Goal: Task Accomplishment & Management: Complete application form

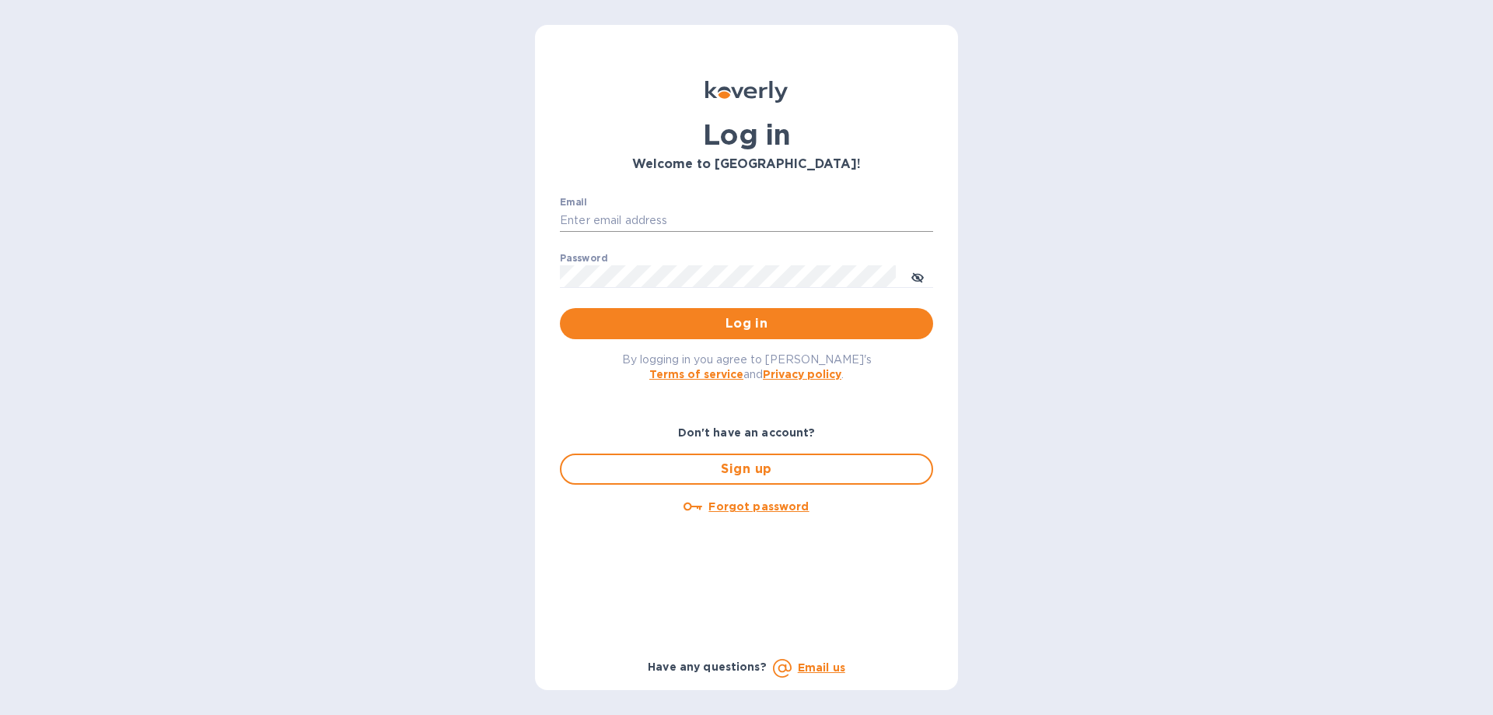
click at [636, 211] on input "Email" at bounding box center [746, 220] width 373 height 23
click at [733, 223] on input "[PERSON_NAME][EMAIL_ADDRESS][DOMAIN_NAME]" at bounding box center [746, 220] width 373 height 23
drag, startPoint x: 720, startPoint y: 205, endPoint x: 712, endPoint y: 219, distance: 15.7
click at [720, 206] on div "Email [EMAIL_ADDRESS][DOMAIN_NAME] ​" at bounding box center [746, 225] width 373 height 56
drag, startPoint x: 705, startPoint y: 221, endPoint x: 535, endPoint y: 218, distance: 170.4
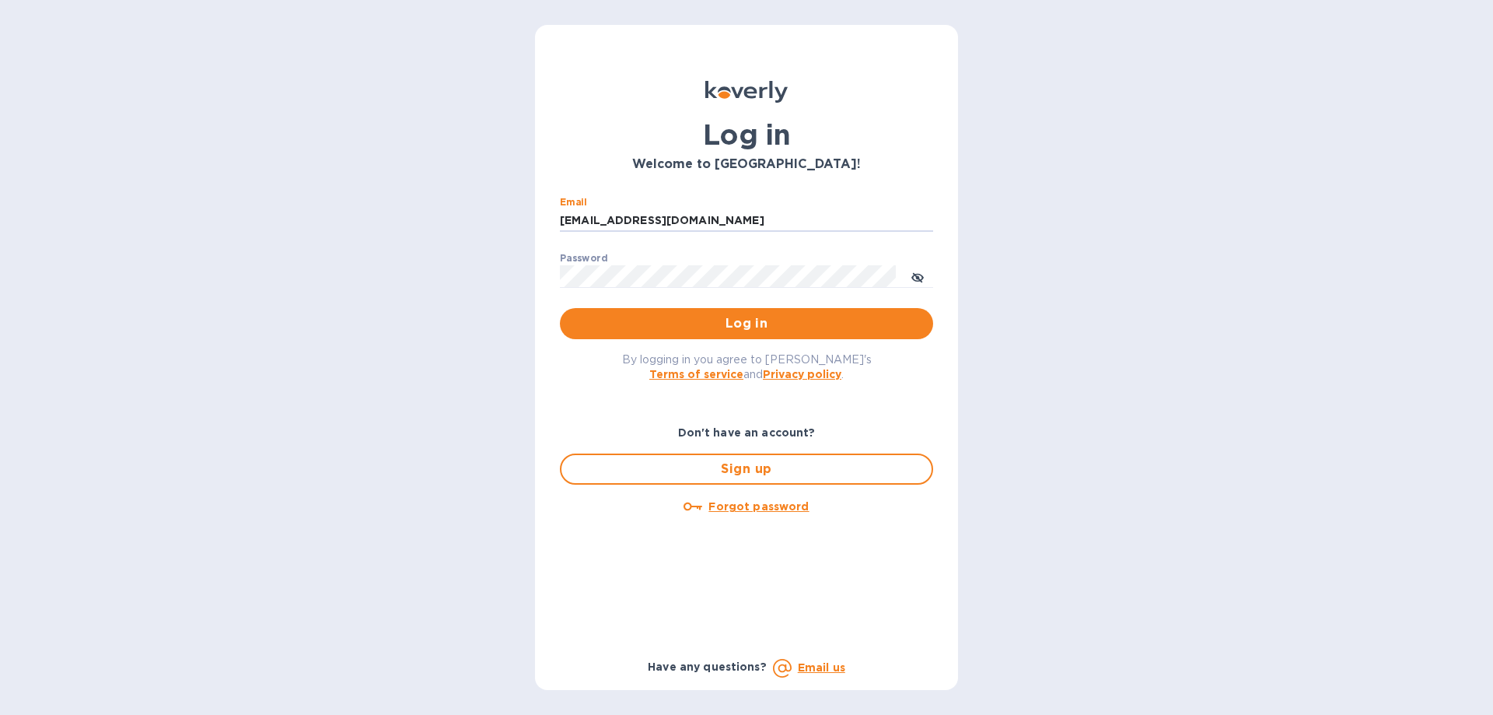
click at [535, 218] on div "Log in Welcome to [GEOGRAPHIC_DATA]! Email [EMAIL_ADDRESS][DOMAIN_NAME] ​ Passw…" at bounding box center [746, 357] width 423 height 665
type input "[PERSON_NAME][EMAIL_ADDRESS][DOMAIN_NAME]"
click at [723, 469] on span "Sign up" at bounding box center [746, 469] width 345 height 19
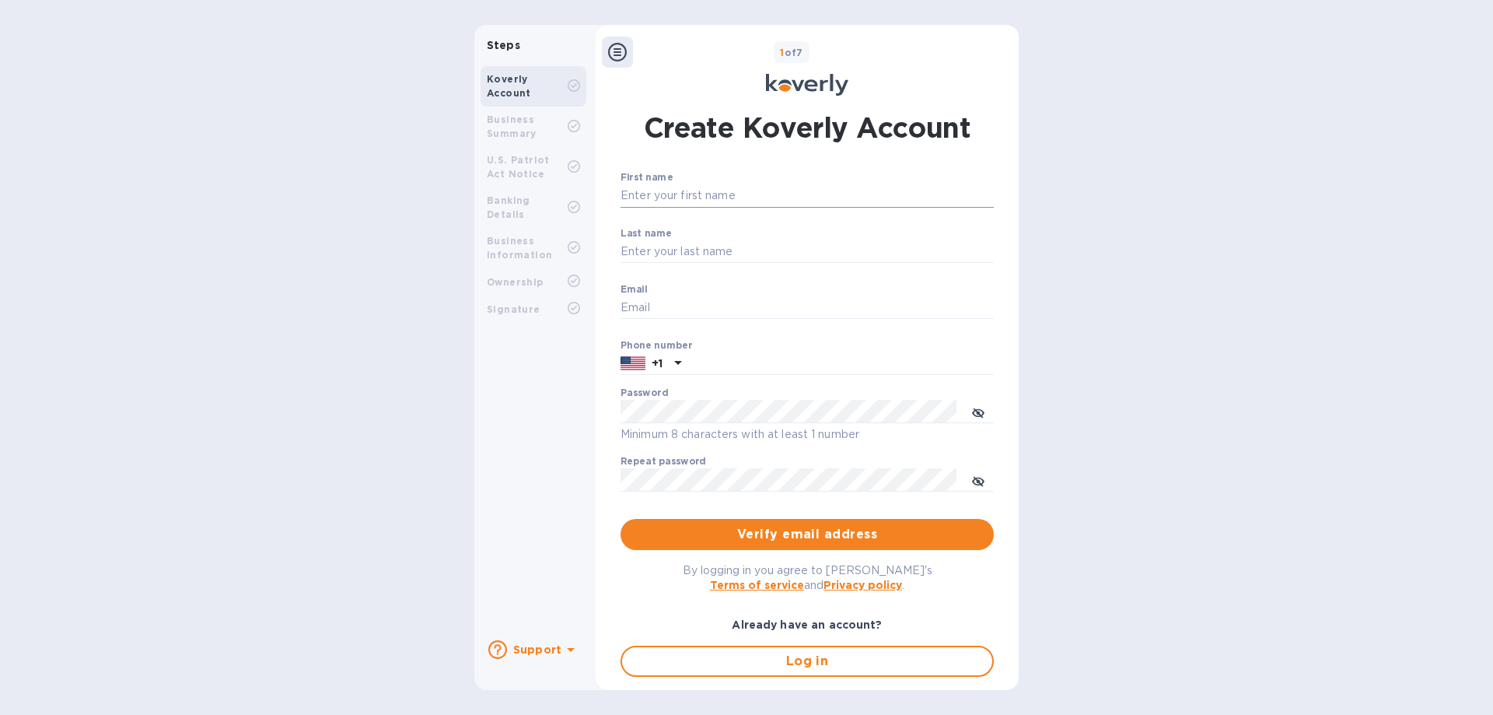
click at [634, 199] on input "First name" at bounding box center [807, 195] width 373 height 23
type input "[PERSON_NAME]"
type input "T"
type input "[PERSON_NAME][EMAIL_ADDRESS][DOMAIN_NAME]"
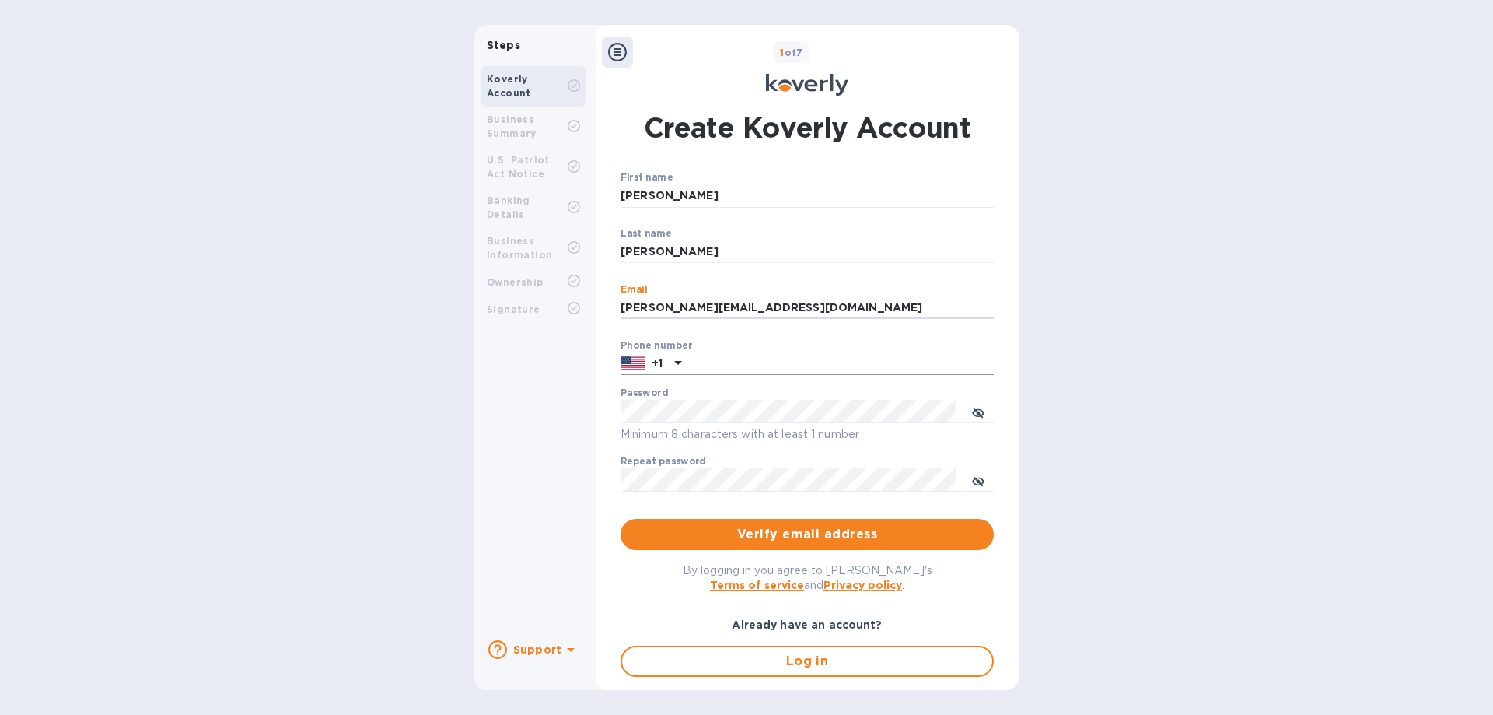
click at [722, 360] on input "text" at bounding box center [841, 363] width 306 height 23
type input "8058359540"
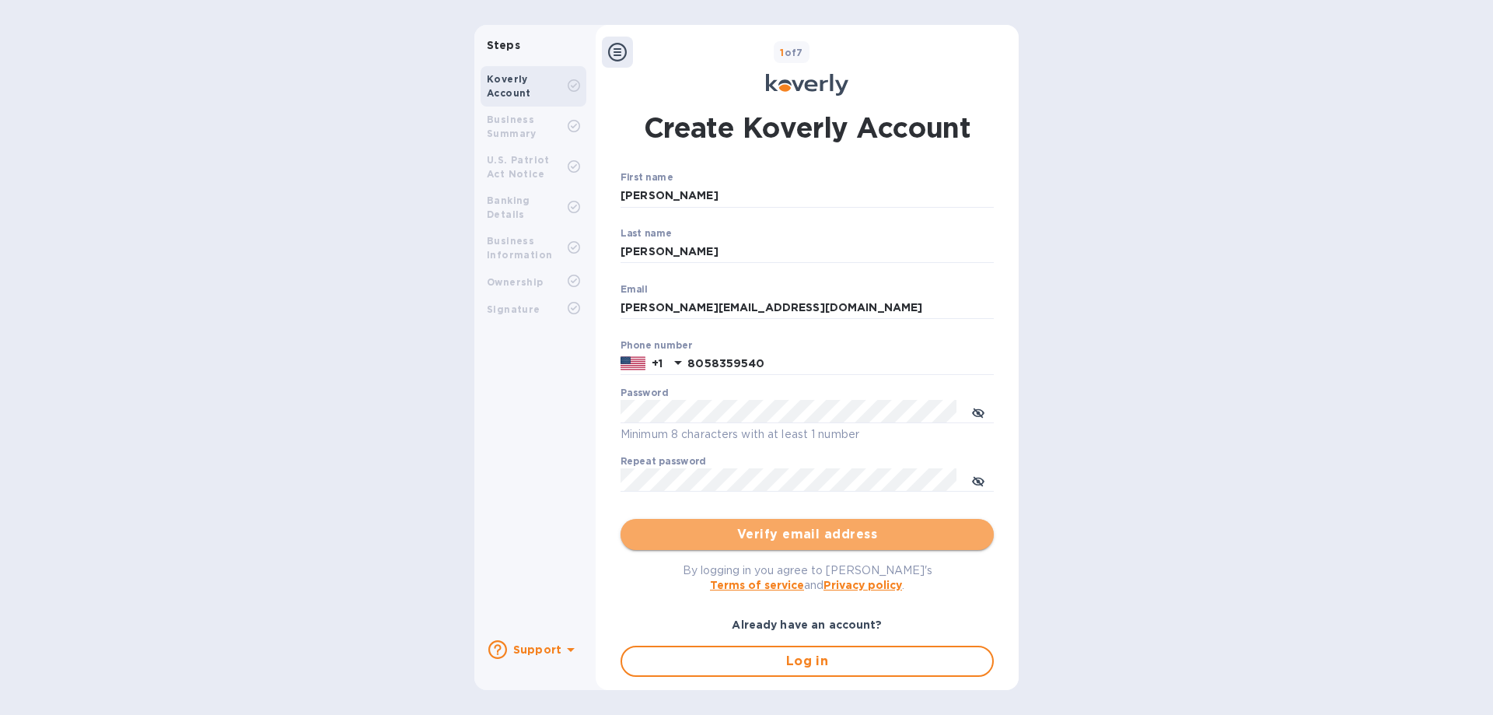
click at [818, 530] on span "Verify email address" at bounding box center [807, 534] width 348 height 19
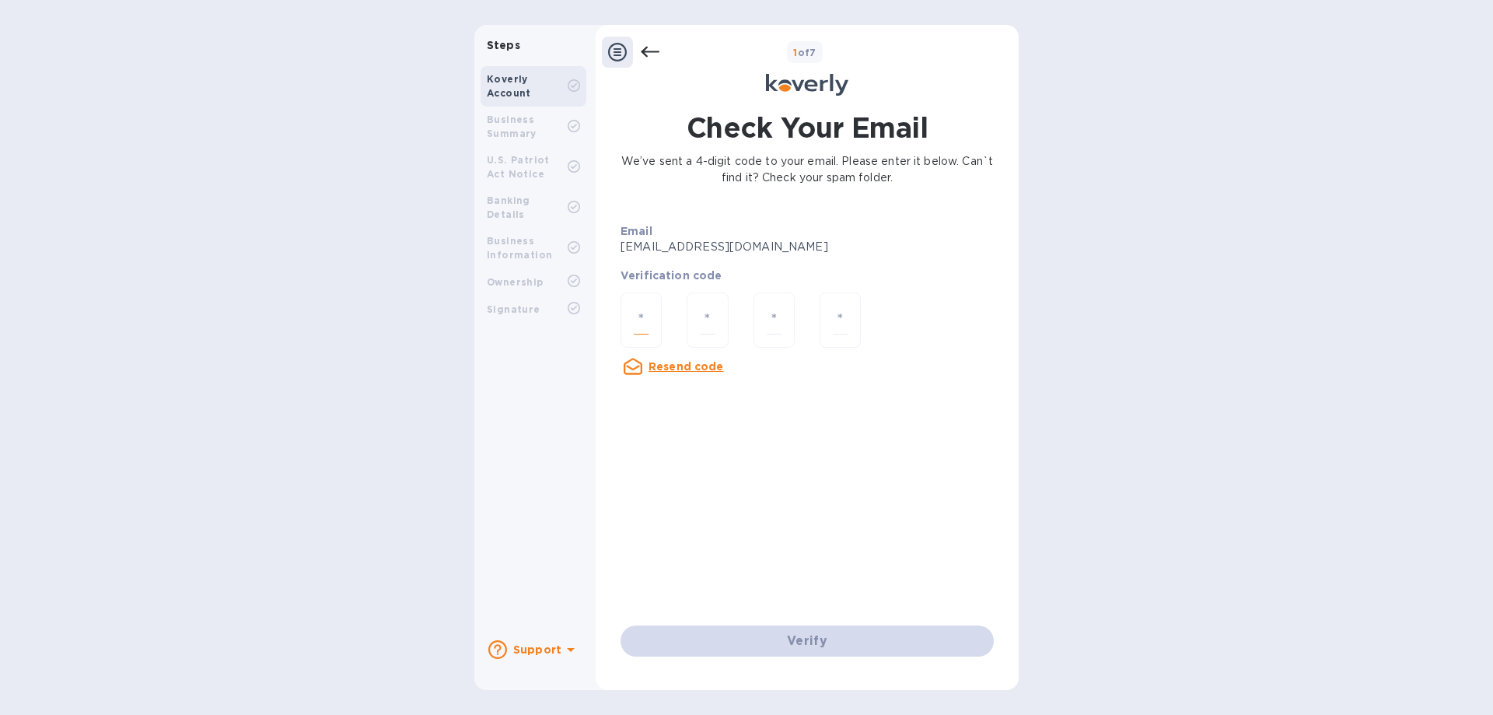
click at [645, 316] on input "number" at bounding box center [641, 320] width 15 height 29
type input "6"
type input "4"
type input "6"
type input "5"
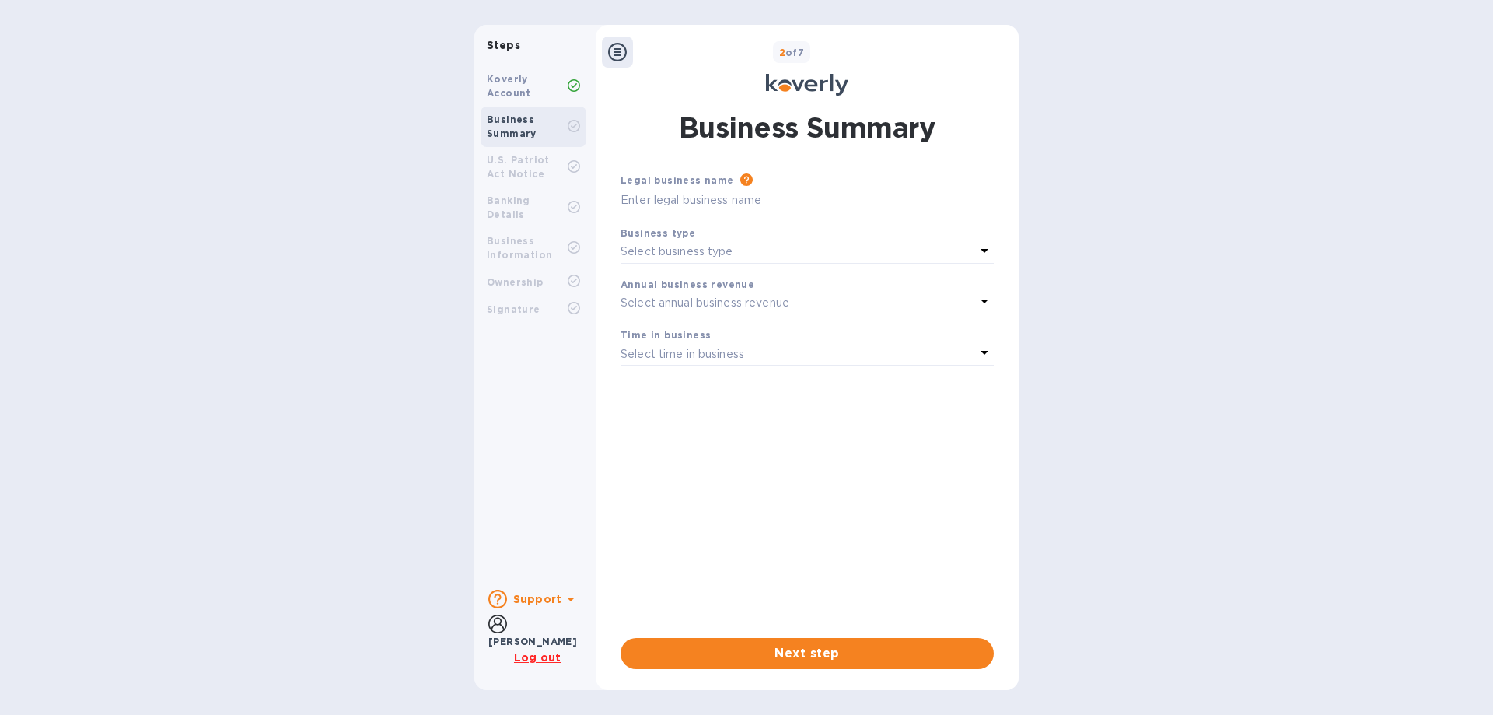
click at [660, 201] on input "text" at bounding box center [807, 200] width 373 height 23
type input "Peachy Canyon Winery"
click at [661, 255] on p "Select business type" at bounding box center [677, 251] width 113 height 16
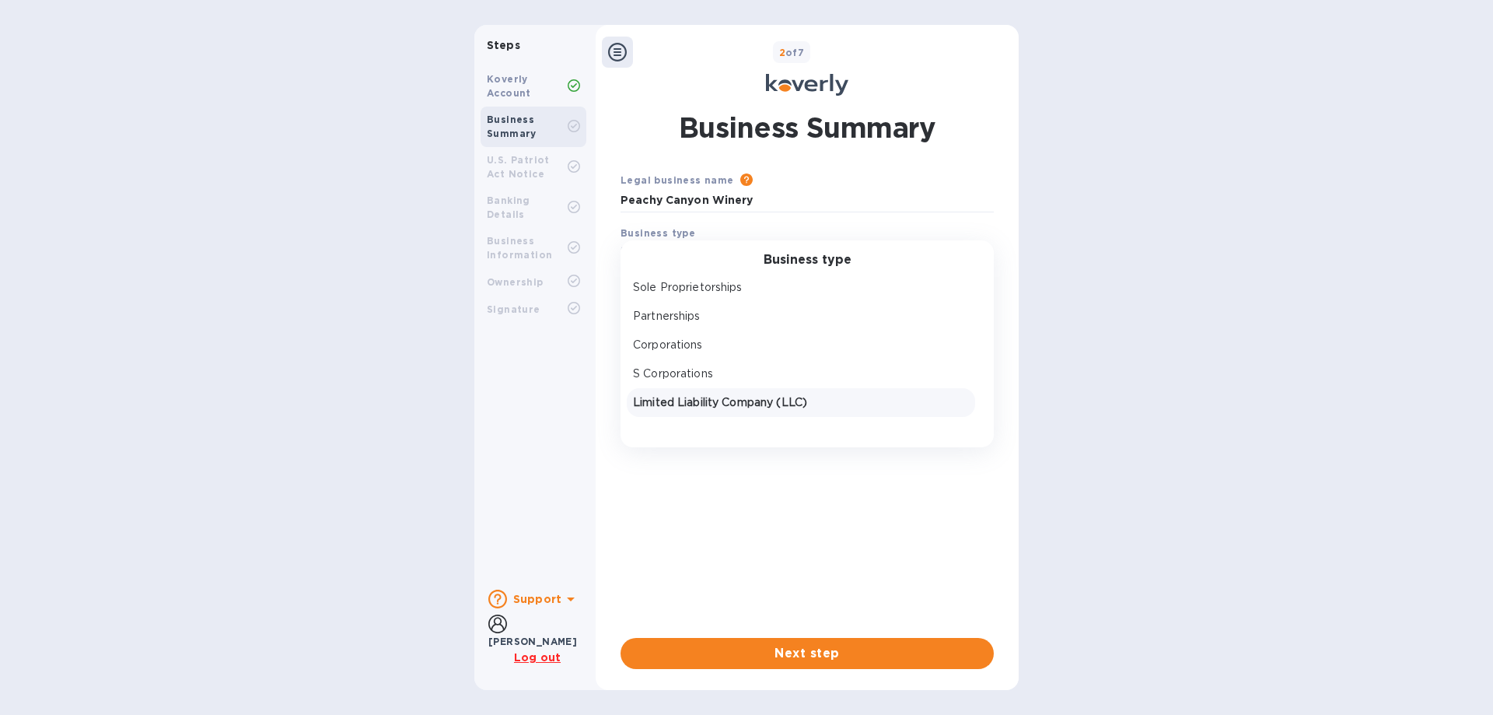
click at [680, 400] on p "Limited Liability Company (LLC)" at bounding box center [801, 402] width 336 height 16
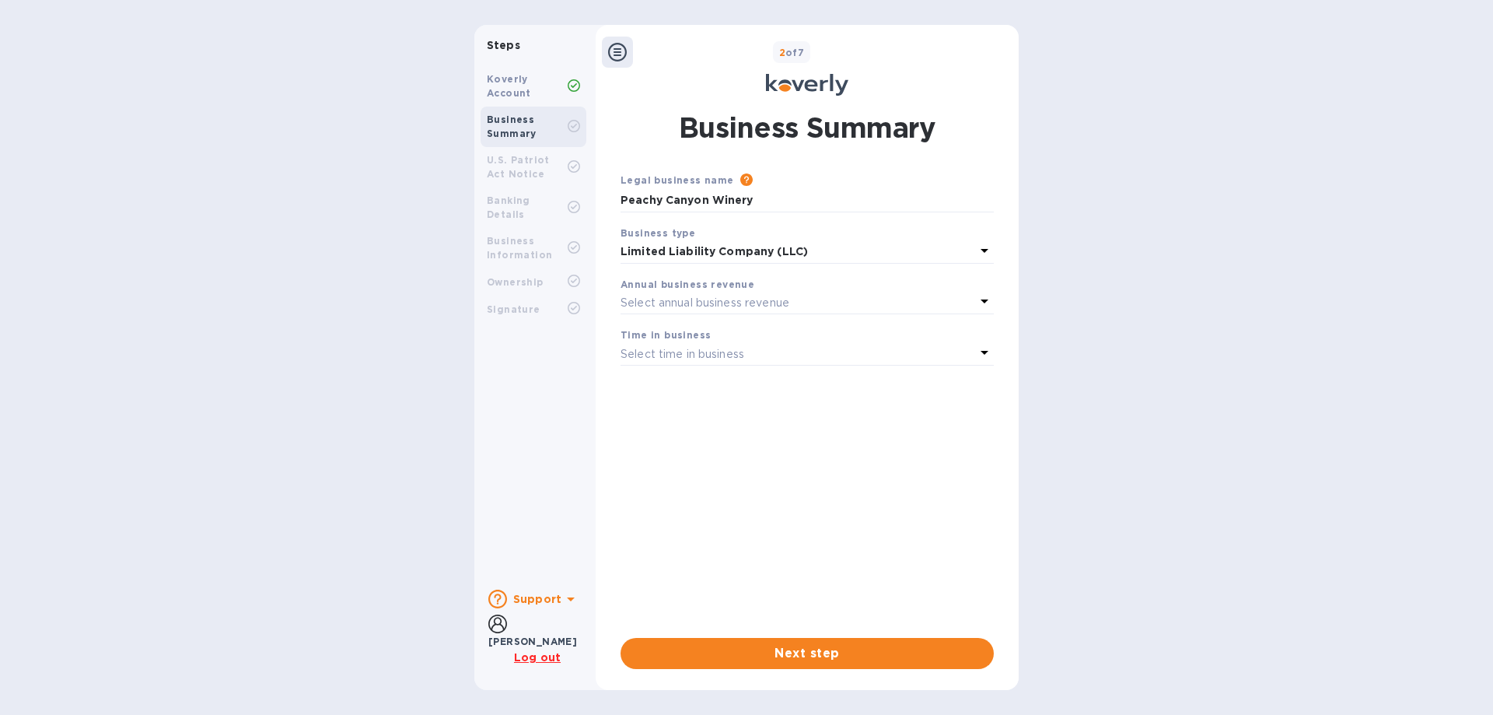
click at [663, 305] on p "Select annual business revenue" at bounding box center [705, 303] width 169 height 16
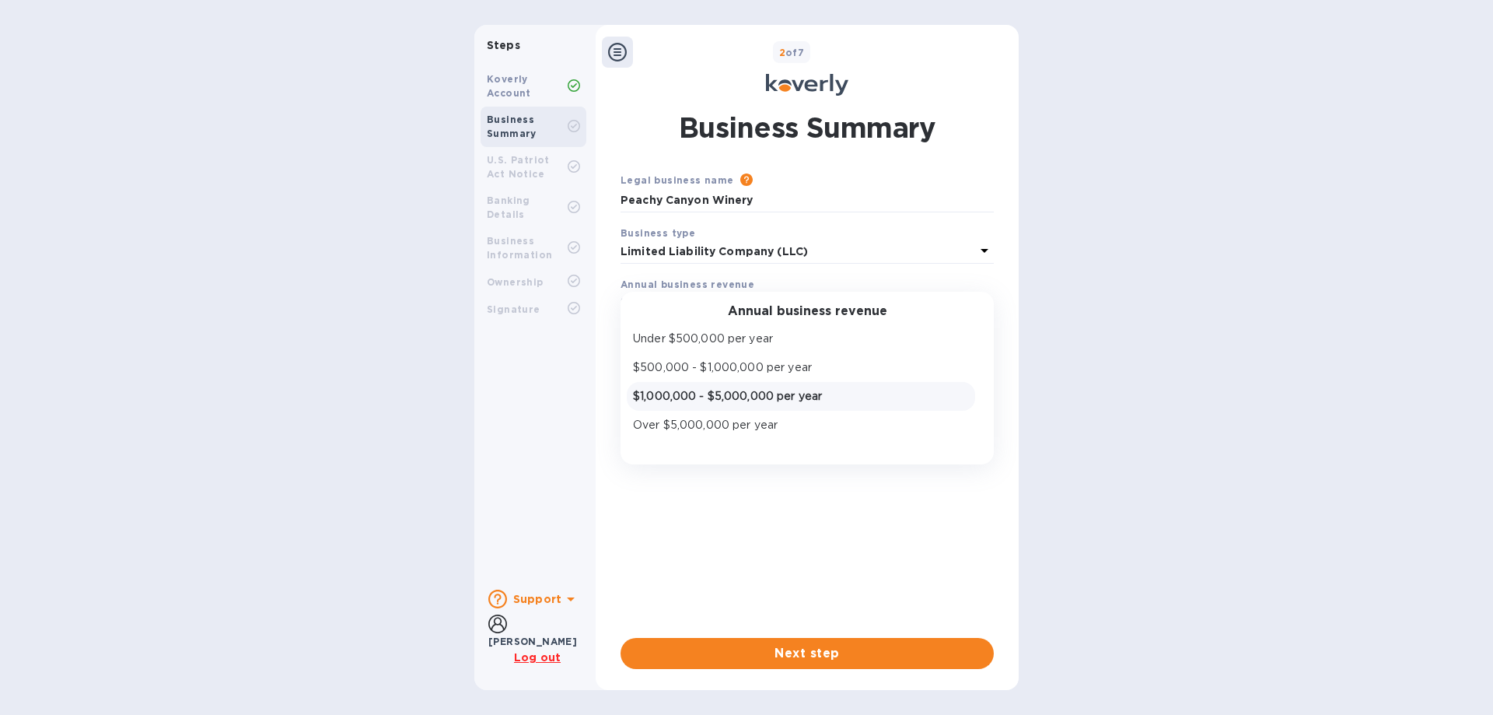
click at [649, 394] on p "$1,000,000 - $5,000,000 per year" at bounding box center [801, 396] width 336 height 16
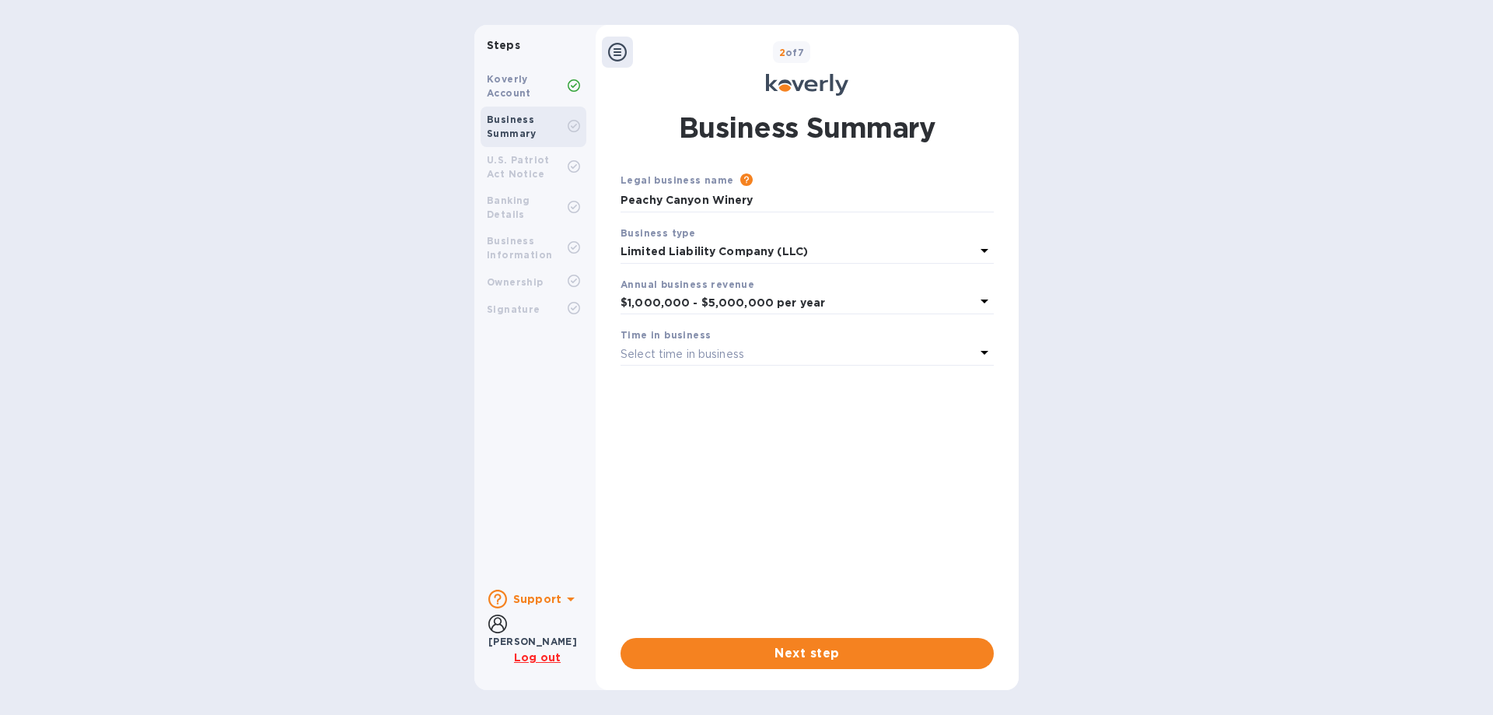
click at [667, 355] on p "Select time in business" at bounding box center [683, 354] width 124 height 16
click at [682, 397] on p "Less than 1 year" at bounding box center [801, 390] width 336 height 16
click at [689, 352] on b "Less than 1 year" at bounding box center [666, 354] width 91 height 12
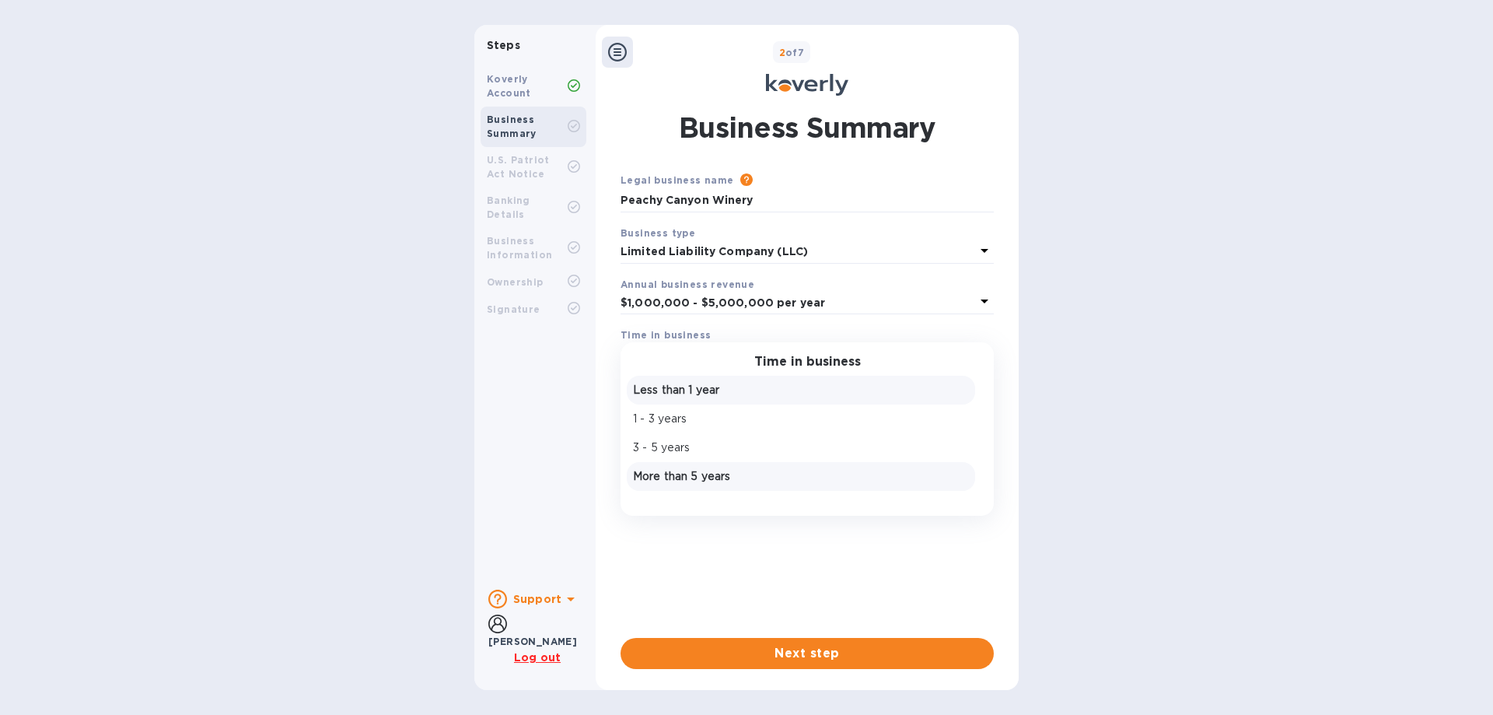
click at [682, 480] on p "More than 5 years" at bounding box center [801, 476] width 336 height 16
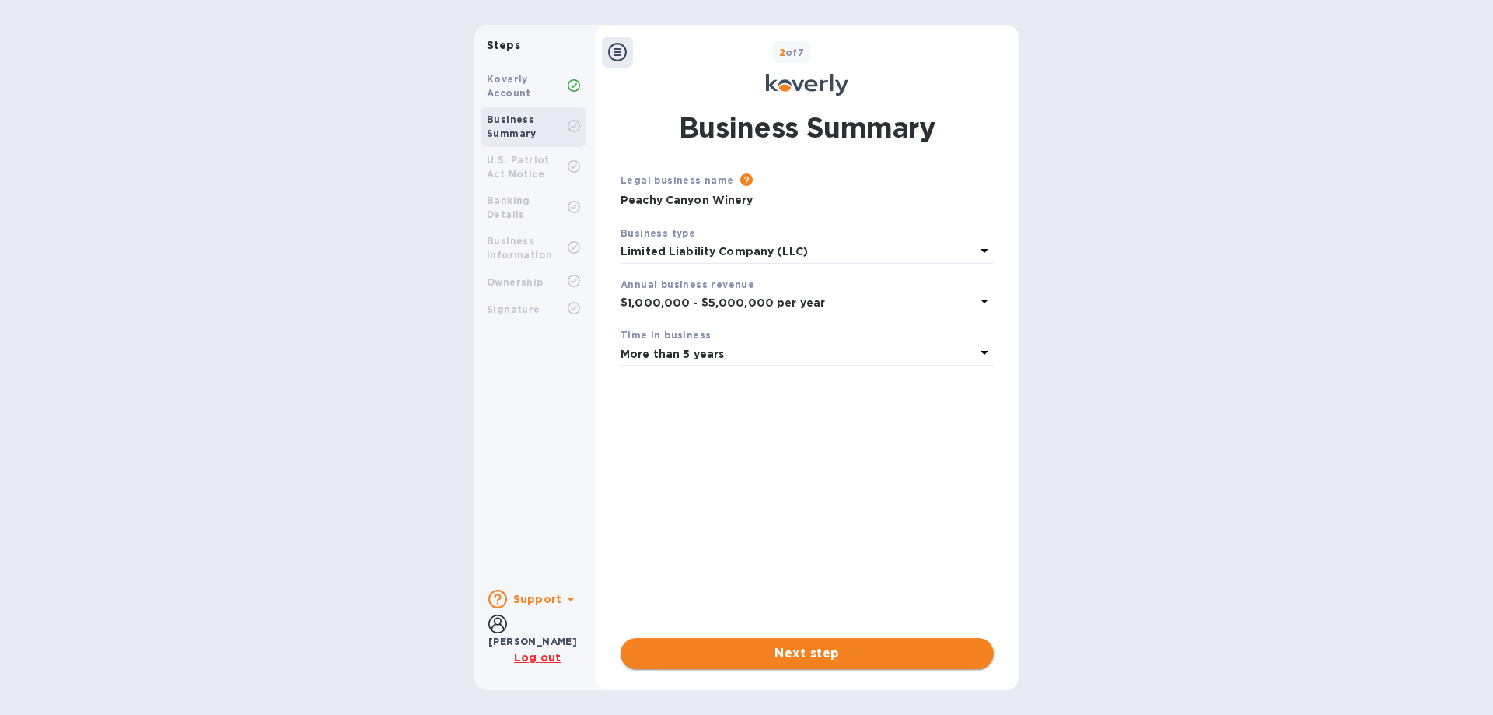
click at [798, 656] on span "Next step" at bounding box center [807, 653] width 348 height 19
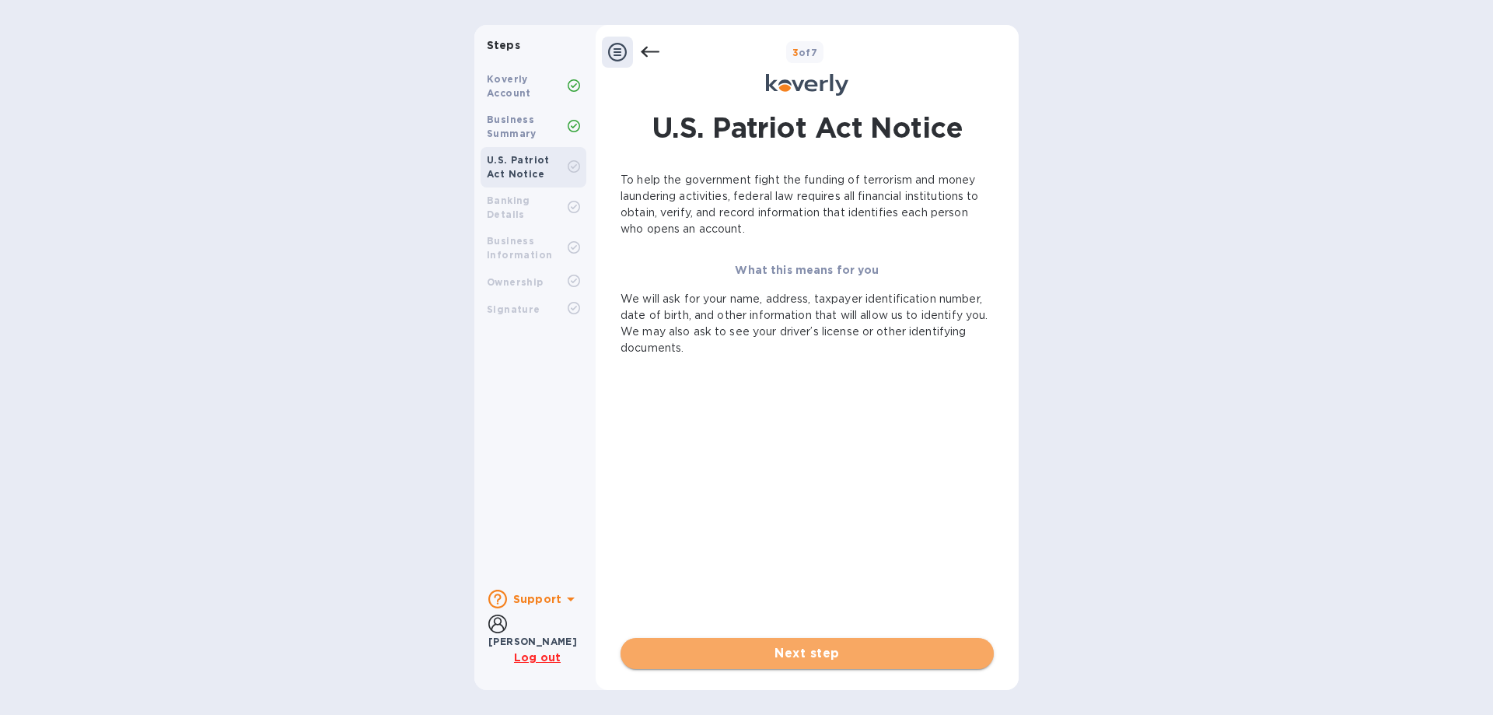
click at [819, 659] on span "Next step" at bounding box center [807, 653] width 348 height 19
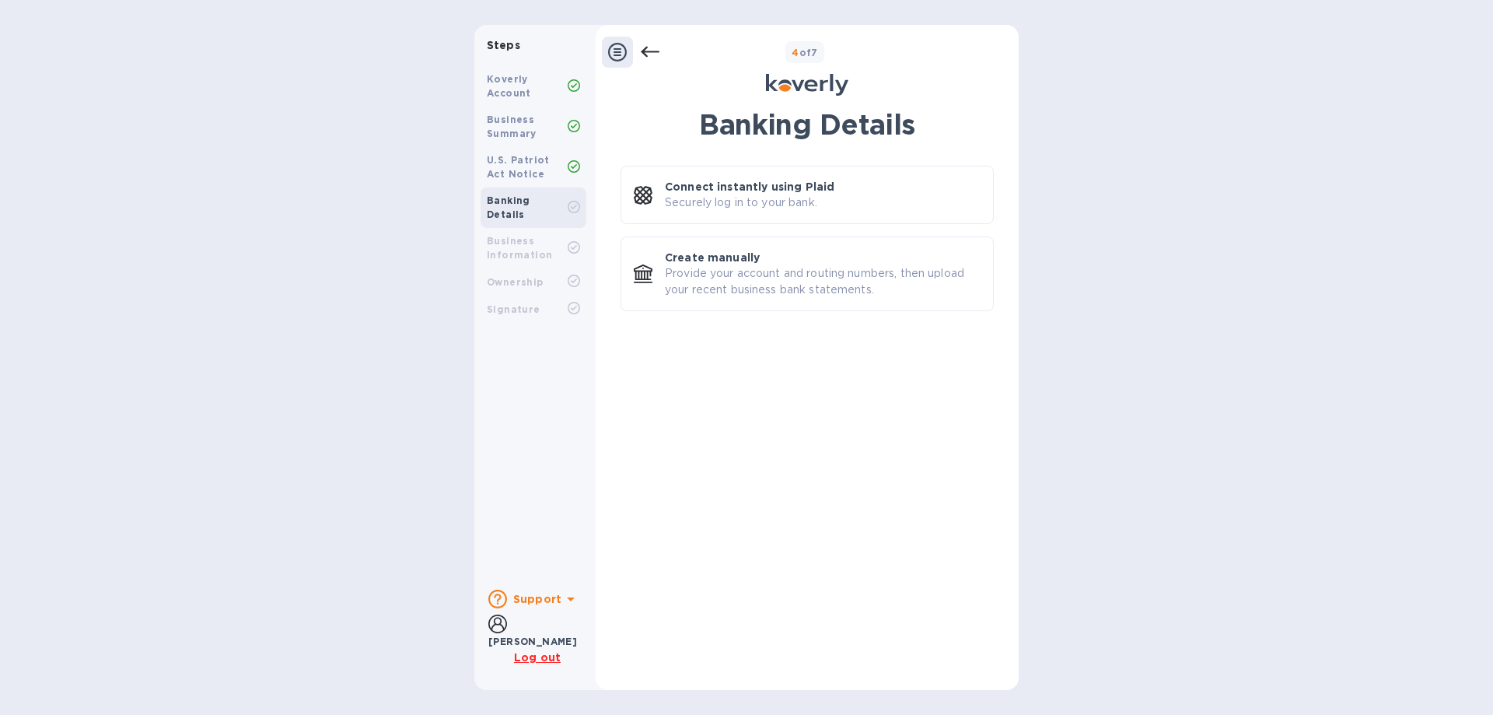
click at [614, 53] on icon at bounding box center [617, 52] width 19 height 19
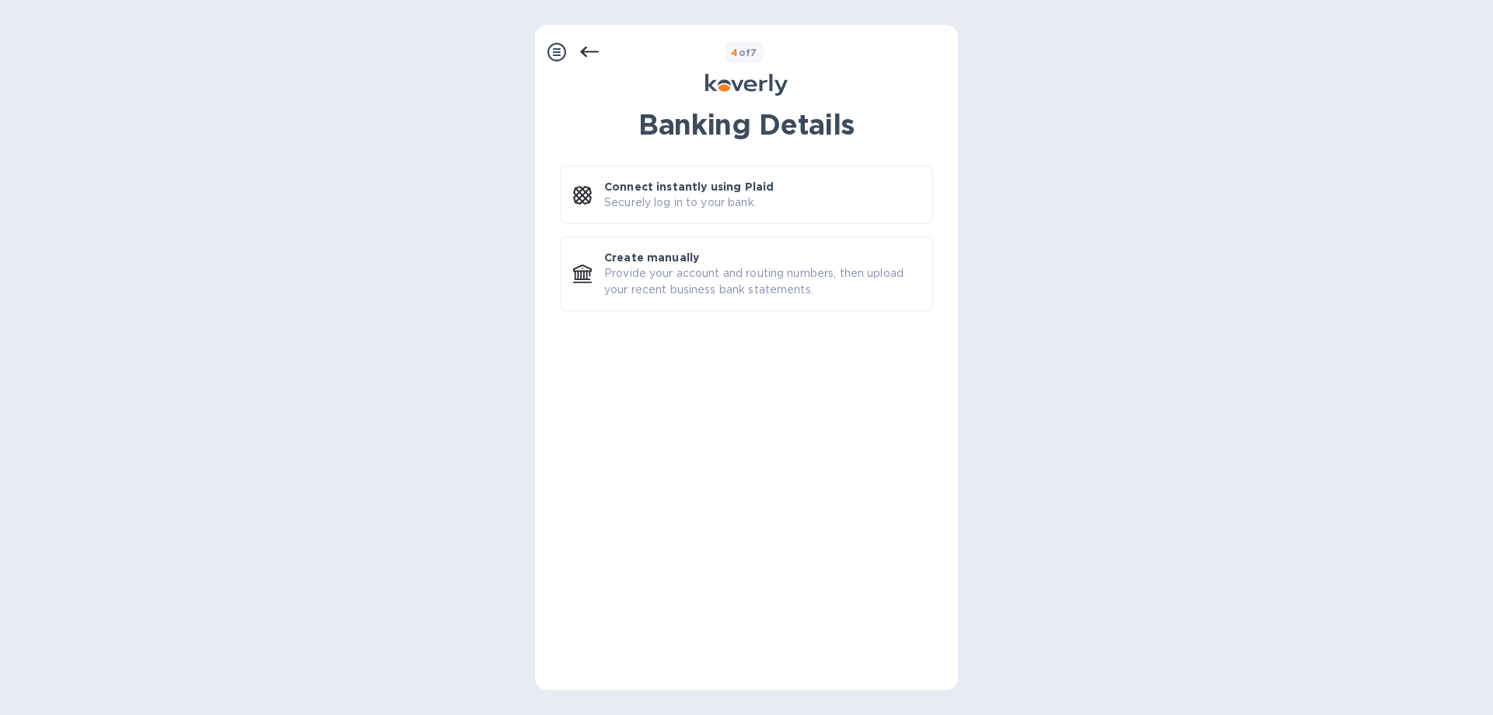
click at [560, 50] on icon at bounding box center [557, 52] width 19 height 19
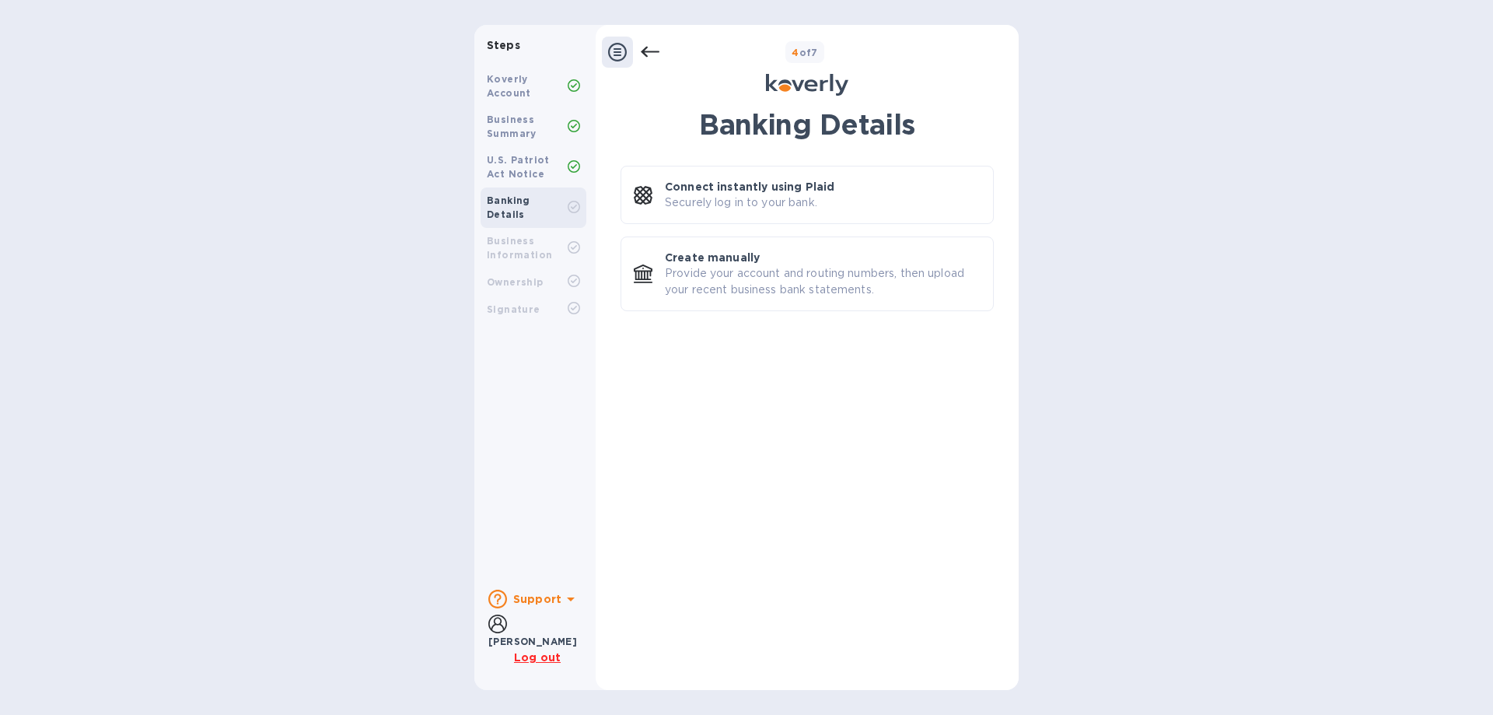
click at [646, 48] on icon at bounding box center [650, 52] width 19 height 11
click at [607, 47] on div at bounding box center [617, 52] width 31 height 31
click at [719, 482] on div "Banking Details Connect instantly using Plaid Securely log in to your bank. Cre…" at bounding box center [807, 388] width 373 height 561
click at [510, 122] on b "Business Summary" at bounding box center [512, 127] width 50 height 26
click at [646, 56] on icon at bounding box center [650, 52] width 19 height 11
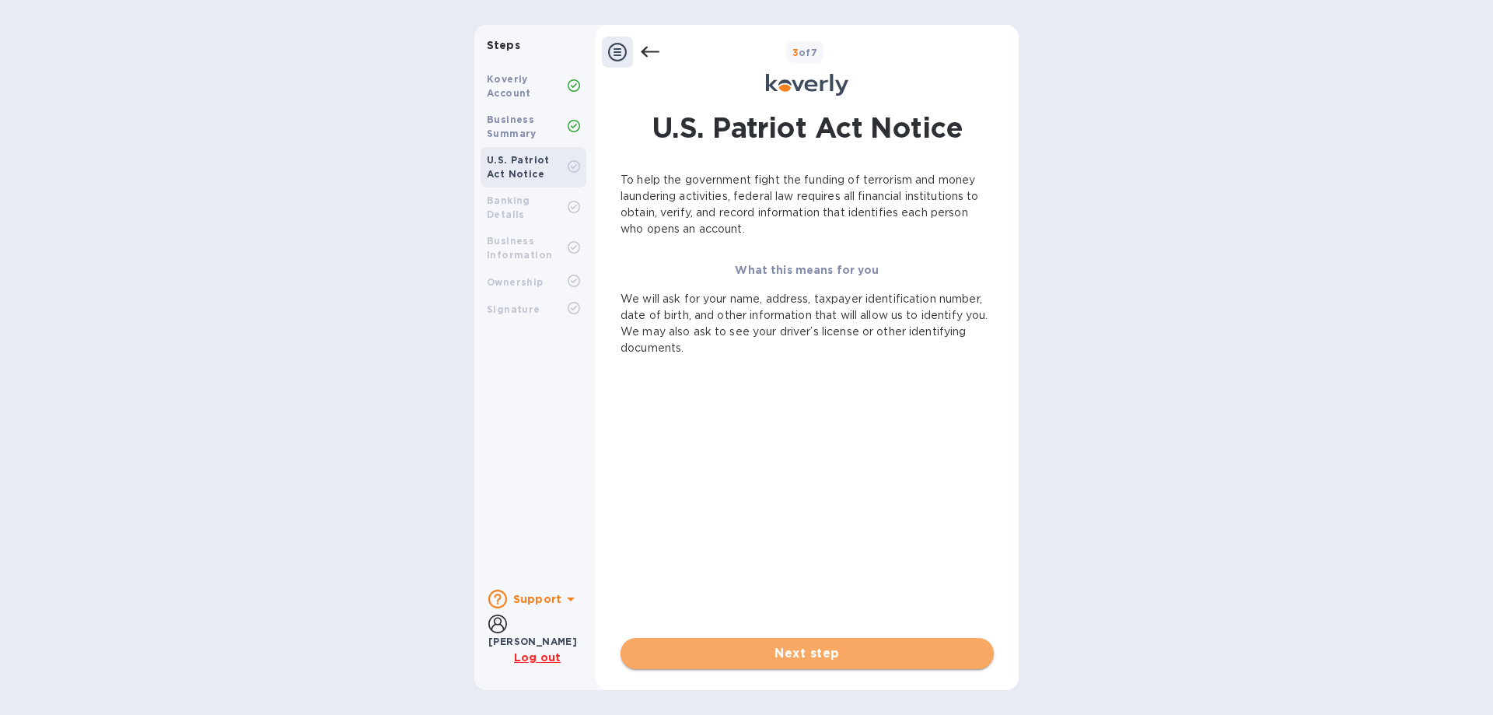
click at [845, 649] on span "Next step" at bounding box center [807, 653] width 348 height 19
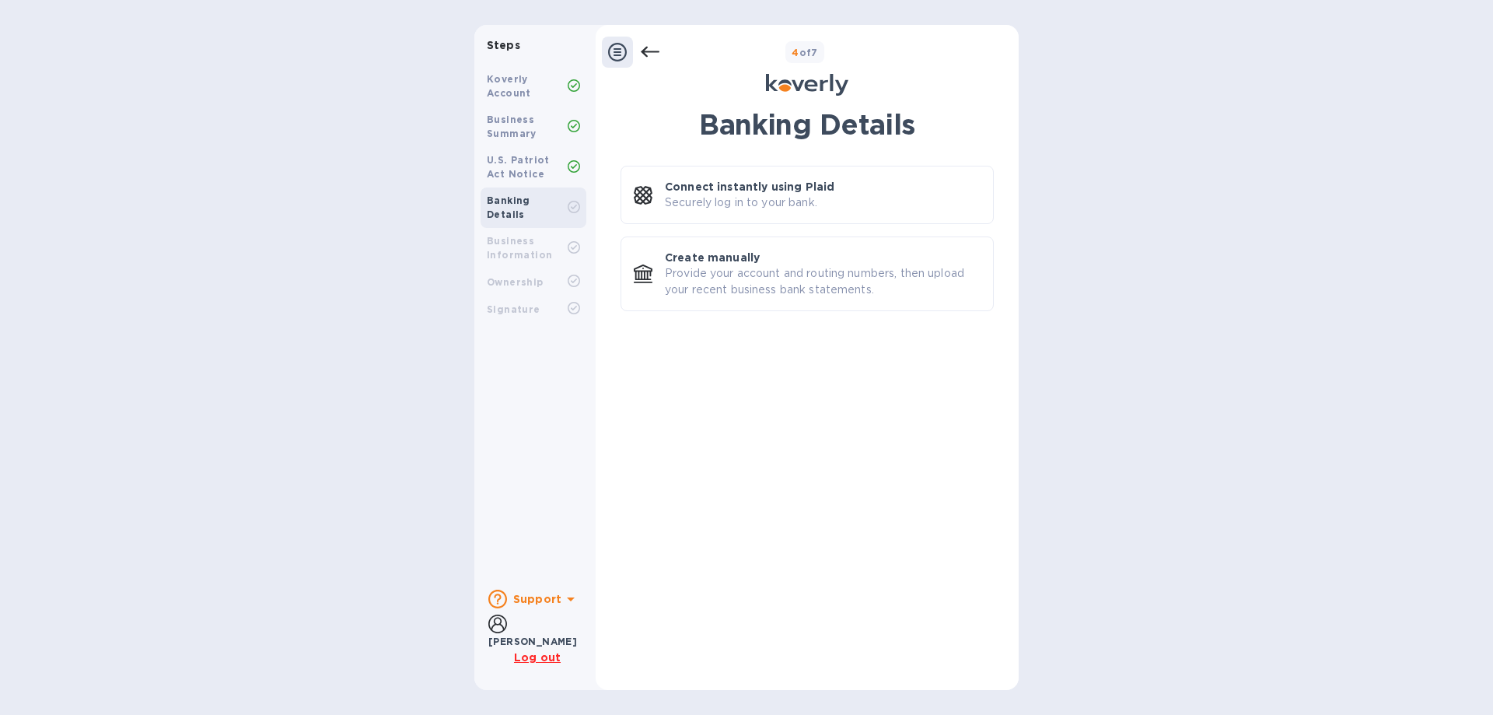
click at [646, 47] on icon at bounding box center [650, 52] width 19 height 11
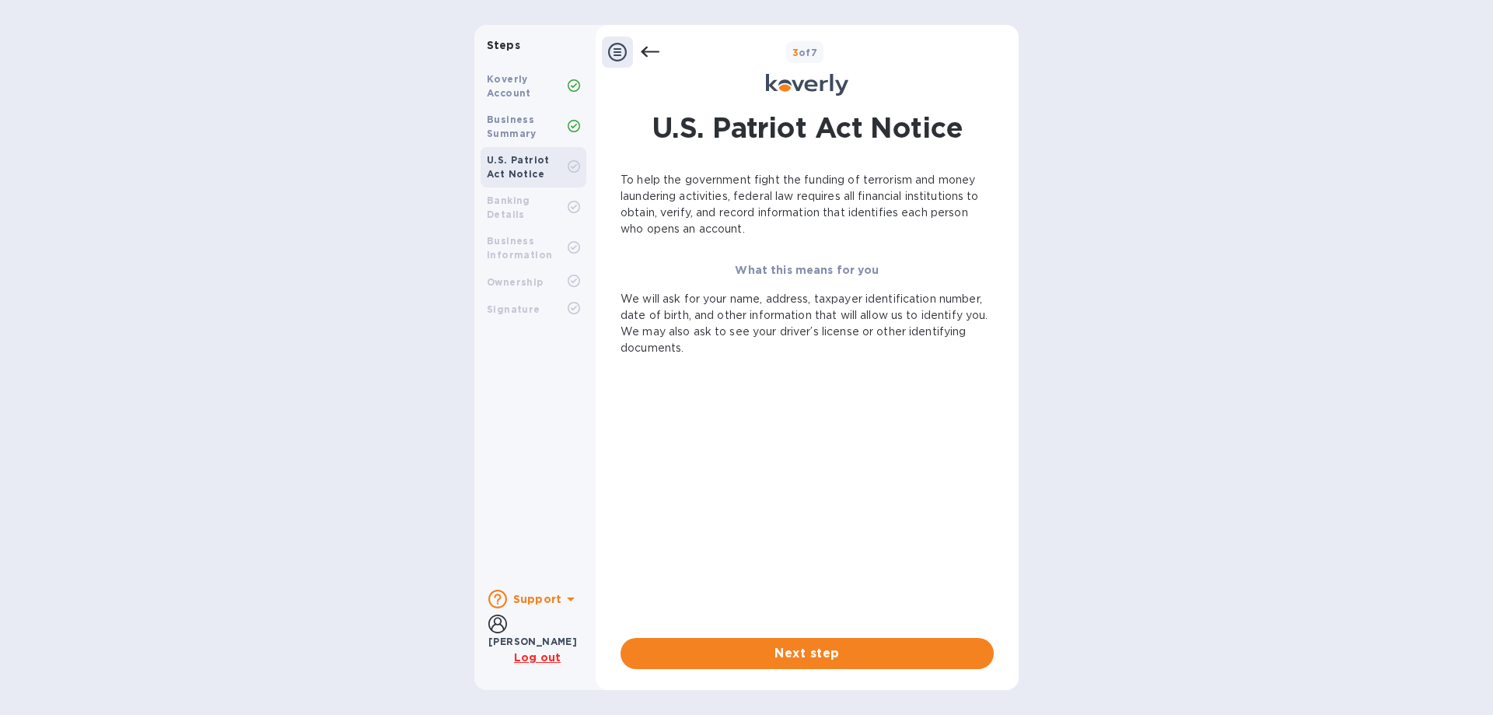
click at [503, 50] on b "Steps" at bounding box center [503, 45] width 33 height 12
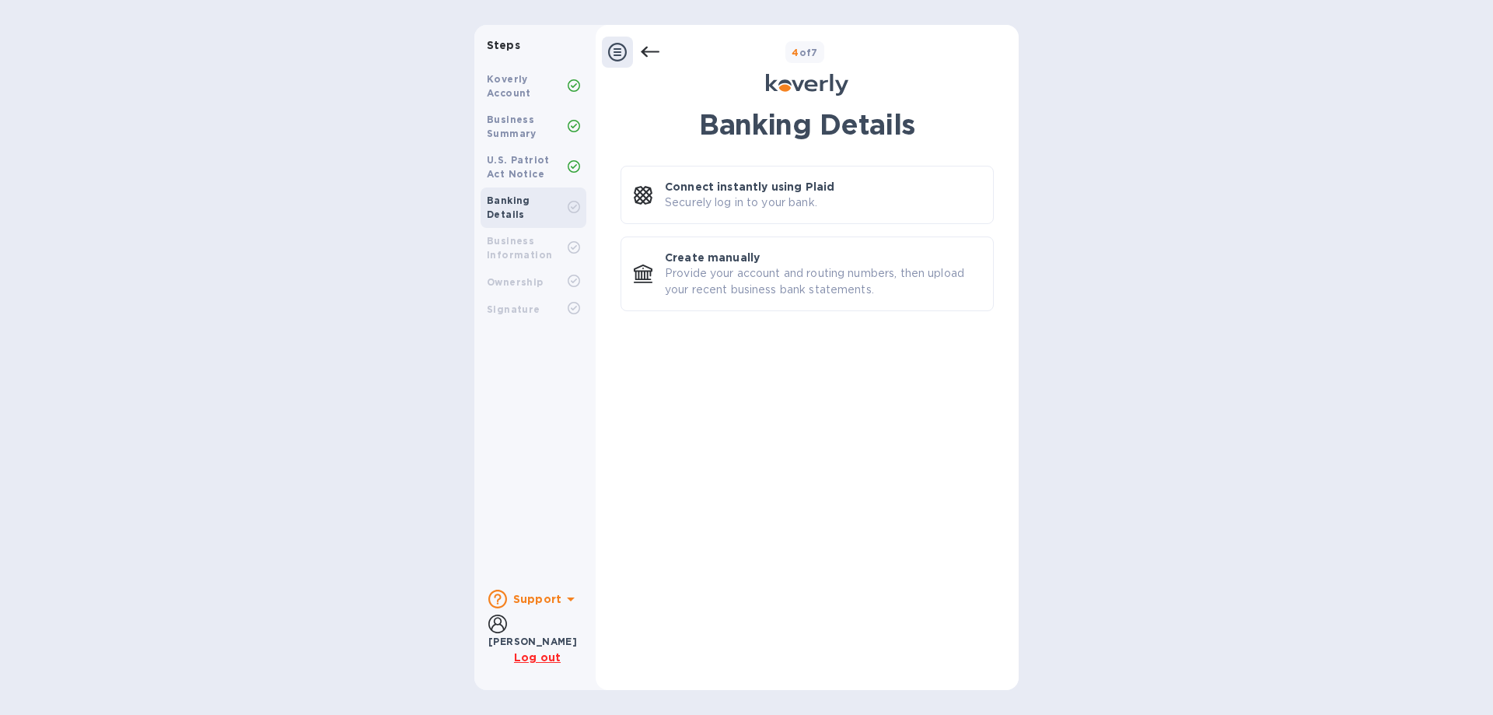
click at [617, 47] on icon at bounding box center [617, 52] width 19 height 19
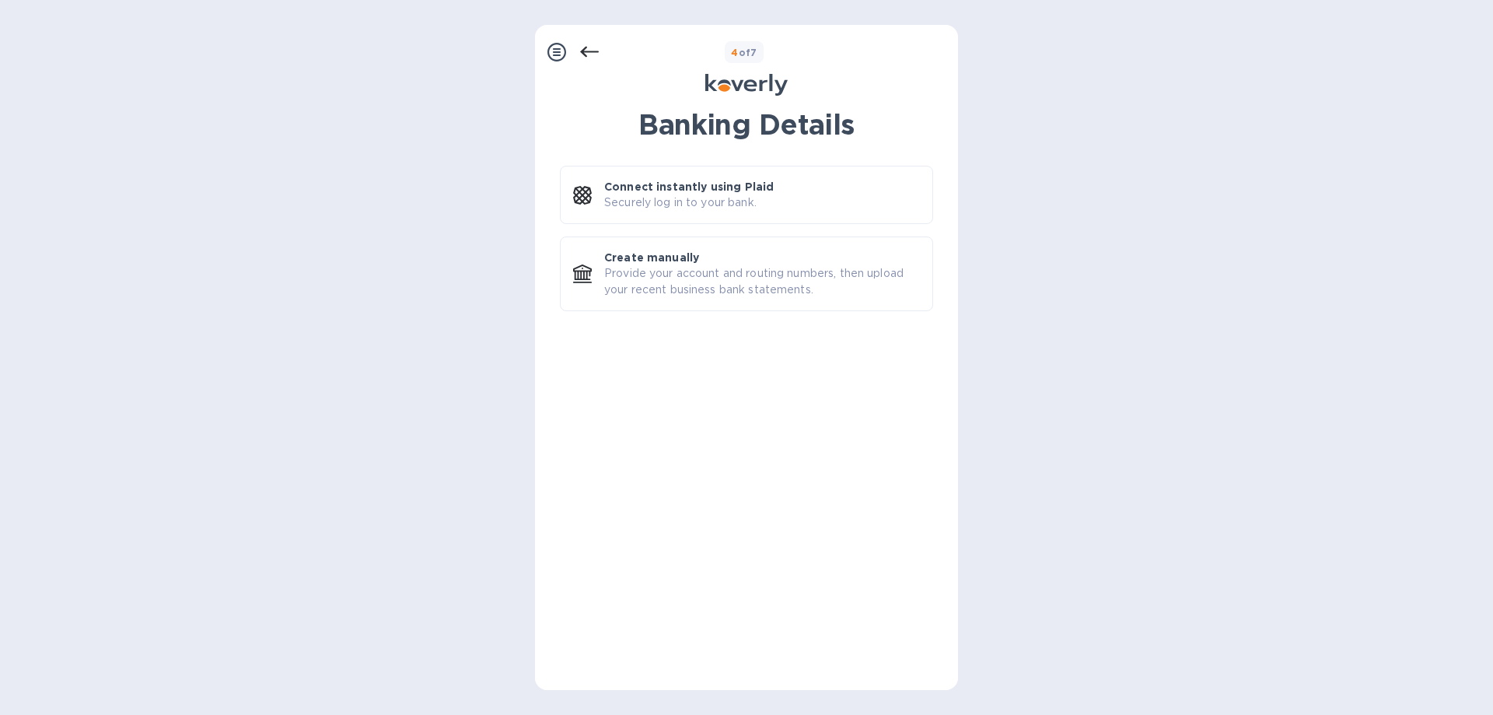
click at [557, 48] on icon at bounding box center [557, 52] width 19 height 19
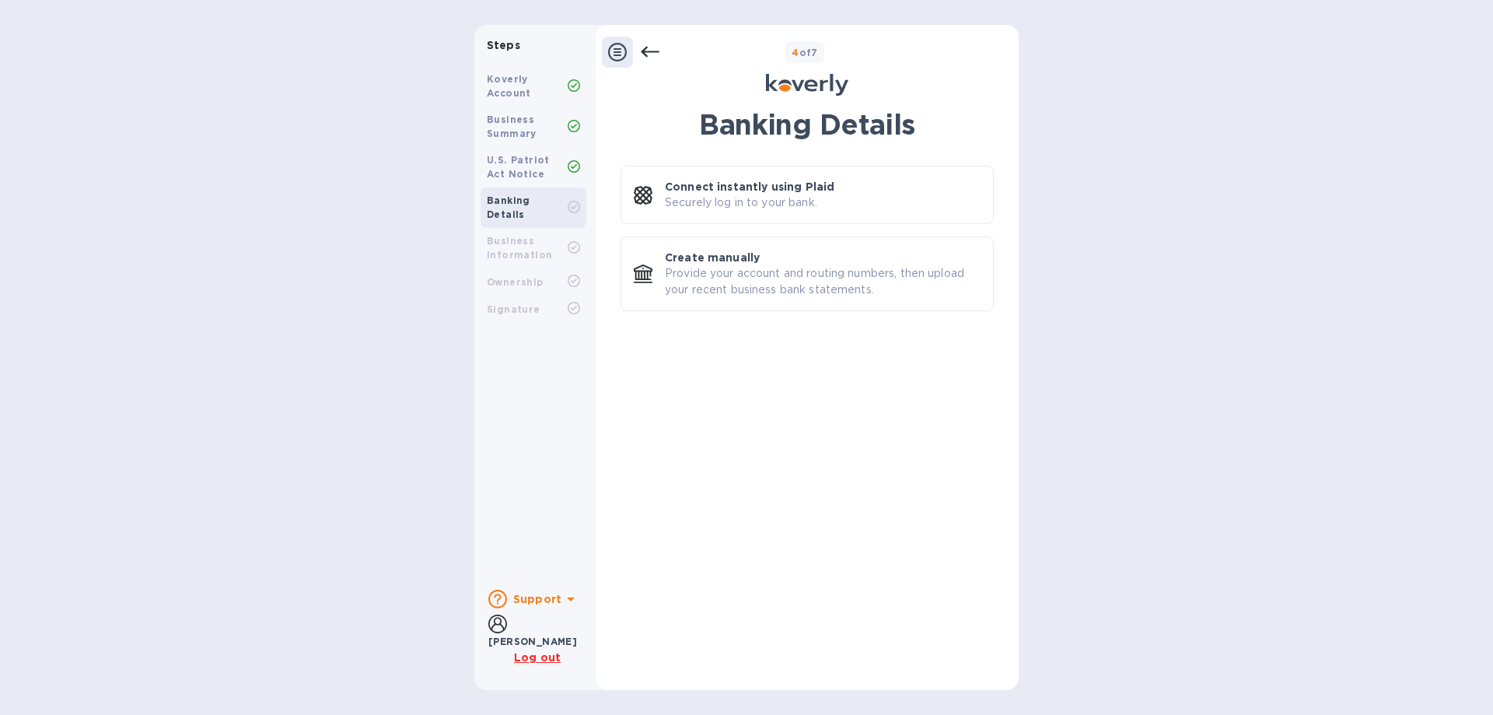
click at [513, 201] on b "Banking Details" at bounding box center [509, 207] width 44 height 26
click at [540, 656] on u "Log out" at bounding box center [537, 657] width 47 height 12
click at [533, 653] on u "Log out" at bounding box center [537, 657] width 47 height 12
